Goal: Task Accomplishment & Management: Use online tool/utility

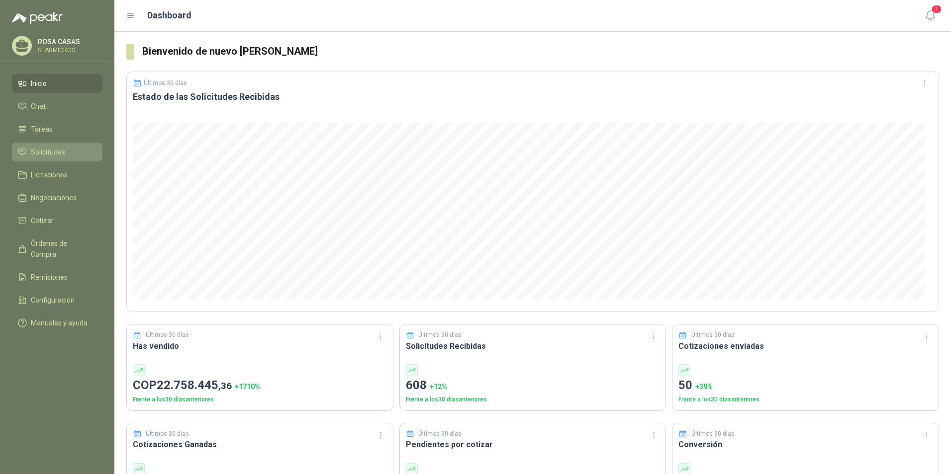
click at [48, 158] on link "Solicitudes" at bounding box center [57, 152] width 91 height 19
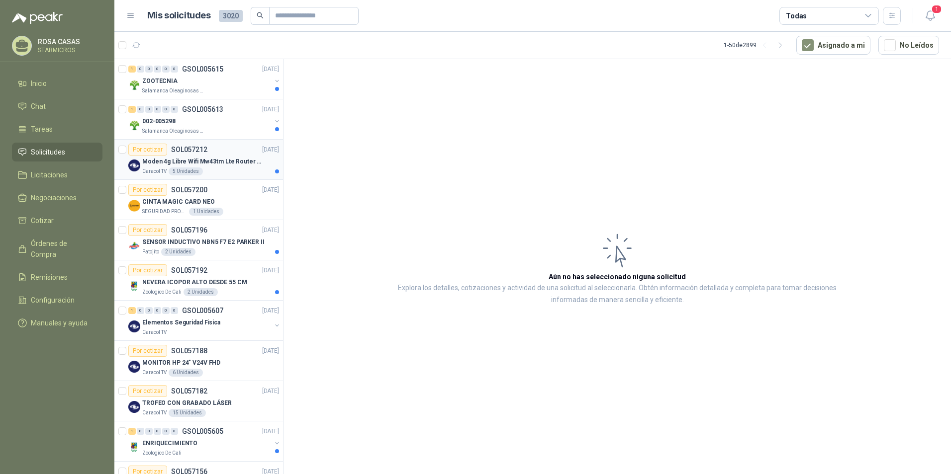
click at [219, 158] on p "Moden 4g Libre Wifi Mw43tm Lte Router Móvil Internet 5ghz ALCATEL DESBLOQUEADO" at bounding box center [204, 161] width 124 height 9
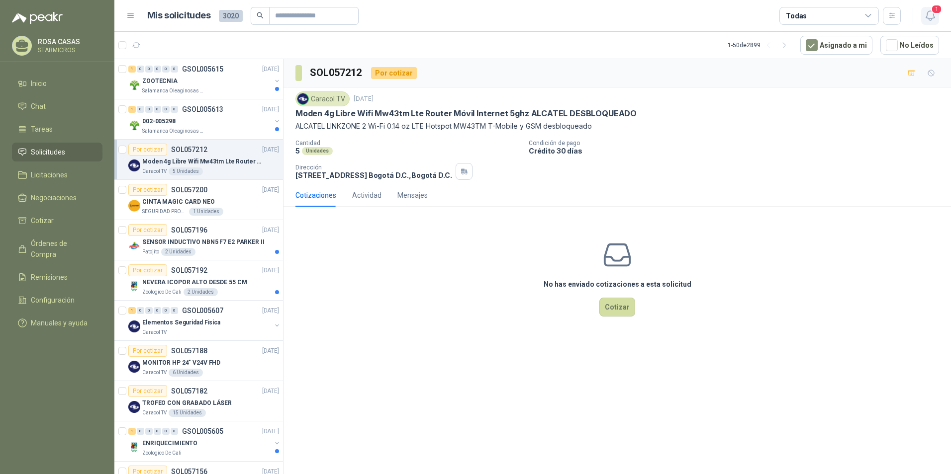
click at [931, 12] on span "1" at bounding box center [936, 8] width 11 height 9
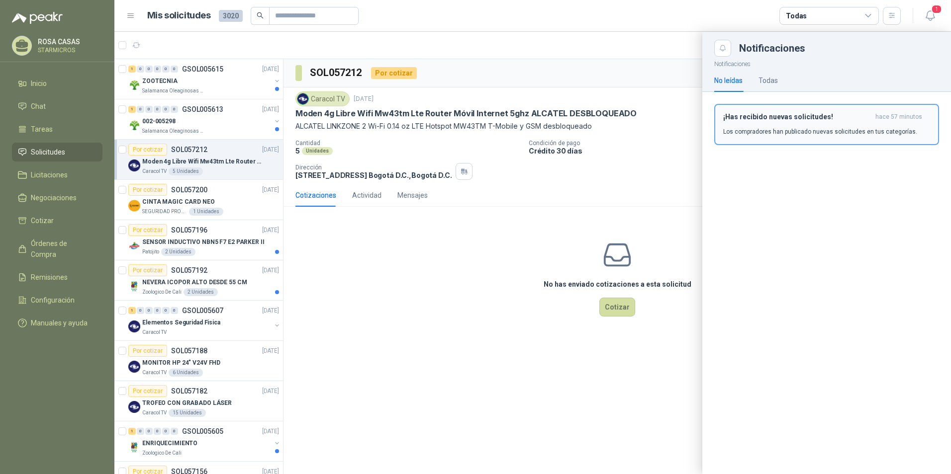
click at [796, 120] on h3 "¡Has recibido nuevas solicitudes!" at bounding box center [797, 117] width 148 height 8
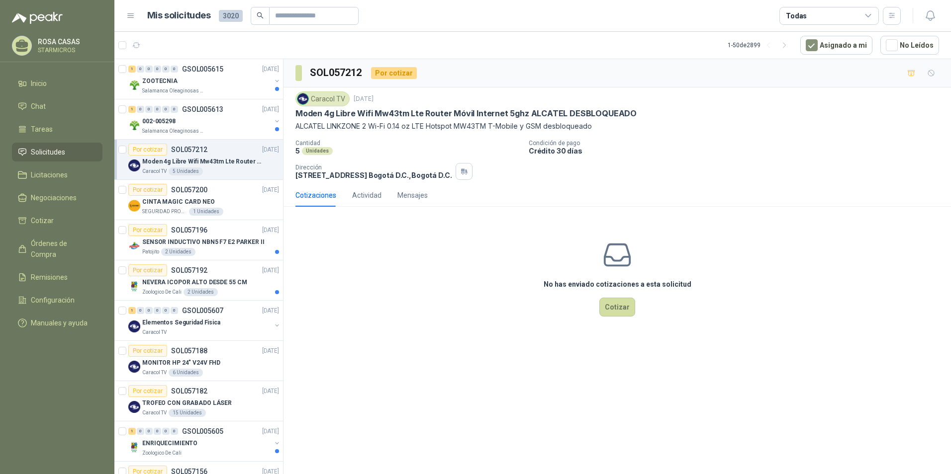
drag, startPoint x: 427, startPoint y: 285, endPoint x: 427, endPoint y: 291, distance: 6.0
click at [427, 285] on div "No has enviado cotizaciones a esta solicitud Cotizar" at bounding box center [616, 278] width 667 height 127
